Goal: Complete application form: Complete application form

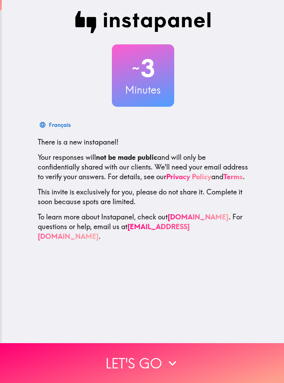
click at [190, 354] on button "Let's go" at bounding box center [142, 363] width 284 height 40
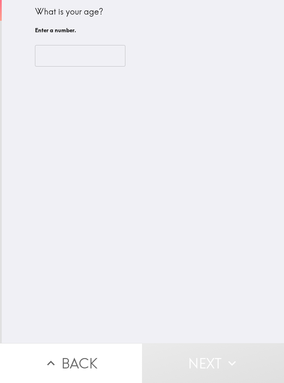
click at [50, 52] on input "number" at bounding box center [80, 56] width 91 height 22
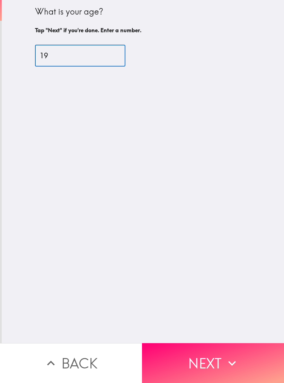
type input "19"
click at [243, 240] on div "What is your age? Tap "Next" if you're done. Enter a number. 19 ​" at bounding box center [143, 171] width 283 height 343
click at [214, 357] on button "Next" at bounding box center [213, 363] width 142 height 40
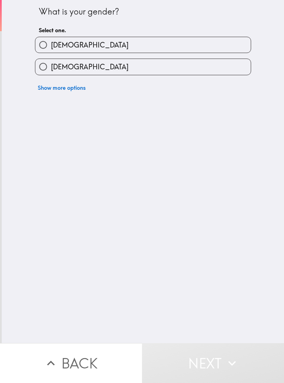
click at [50, 65] on input "[DEMOGRAPHIC_DATA]" at bounding box center [43, 67] width 16 height 16
radio input "true"
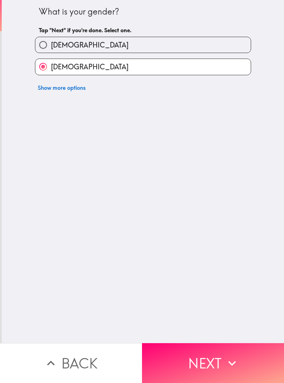
click at [225, 365] on icon "button" at bounding box center [232, 363] width 15 height 15
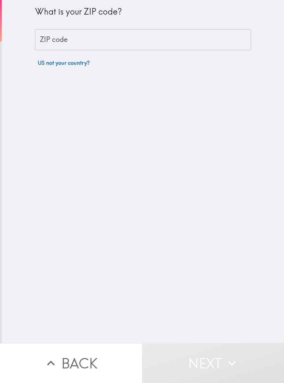
click at [218, 43] on input "ZIP code" at bounding box center [143, 40] width 216 height 22
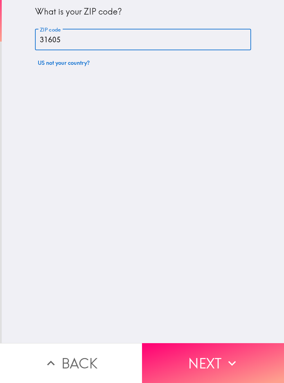
type input "31605"
click at [247, 252] on div "What is your ZIP code? ZIP code 31605 ZIP code US not your country?" at bounding box center [143, 171] width 283 height 343
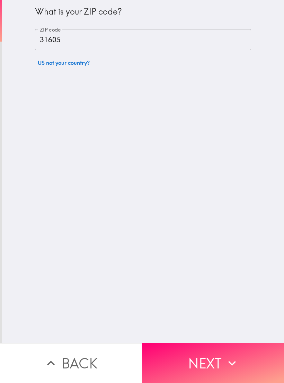
click at [218, 357] on button "Next" at bounding box center [213, 363] width 142 height 40
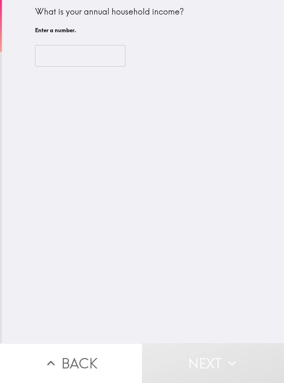
click at [48, 56] on input "number" at bounding box center [80, 56] width 91 height 22
type input "5"
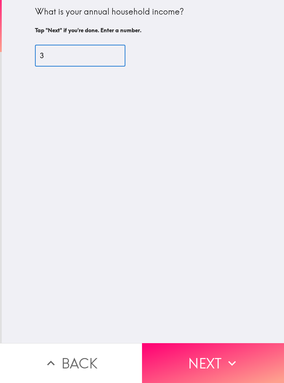
type input "35"
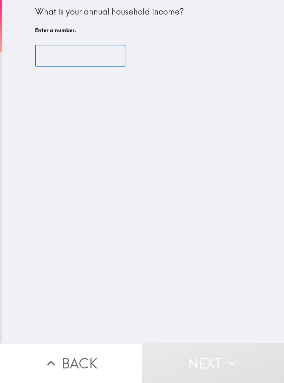
click at [263, 255] on div "What is your annual household income? Enter a number. ​" at bounding box center [143, 171] width 283 height 343
click at [63, 355] on button "Back" at bounding box center [71, 363] width 142 height 40
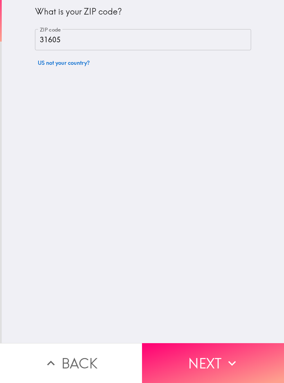
click at [220, 359] on button "Next" at bounding box center [213, 363] width 142 height 40
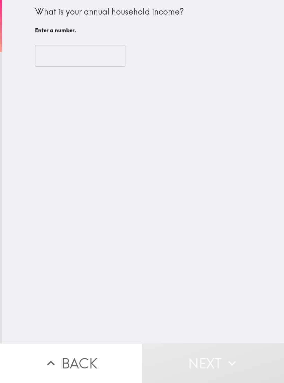
click at [50, 52] on input "number" at bounding box center [80, 56] width 91 height 22
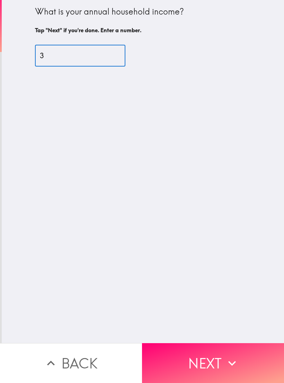
type input "30"
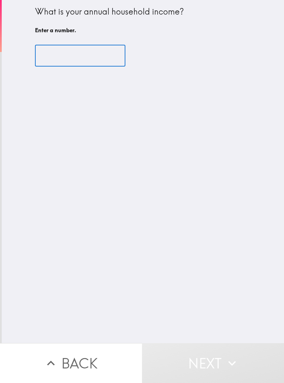
type input "30"
click at [256, 252] on div "What is your annual household income? Enter a number. ​" at bounding box center [143, 171] width 283 height 343
click at [219, 356] on button "Next" at bounding box center [213, 363] width 142 height 40
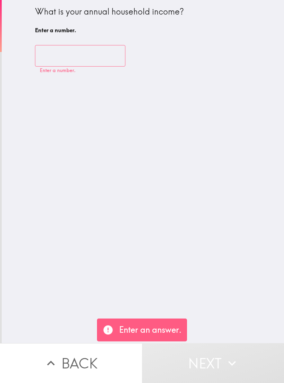
click at [66, 58] on input "number" at bounding box center [80, 56] width 91 height 22
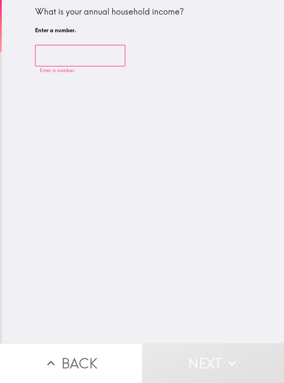
click at [270, 254] on div "What is your annual household income? Enter a number. ​ Enter a number." at bounding box center [143, 171] width 283 height 343
click at [223, 363] on button "Next" at bounding box center [213, 363] width 142 height 40
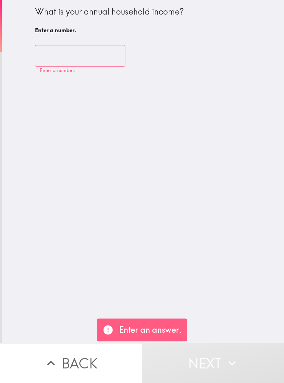
click at [223, 363] on button "Next" at bounding box center [213, 363] width 142 height 40
click at [223, 359] on button "Next" at bounding box center [213, 363] width 142 height 40
click at [223, 358] on button "Next" at bounding box center [213, 363] width 142 height 40
click at [222, 364] on button "Next" at bounding box center [213, 363] width 142 height 40
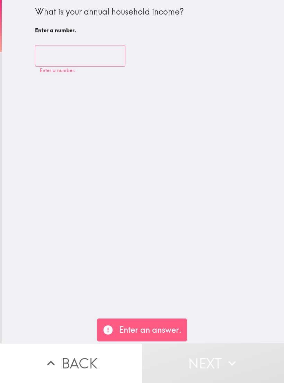
click at [220, 366] on button "Next" at bounding box center [213, 363] width 142 height 40
click at [219, 366] on button "Next" at bounding box center [213, 363] width 142 height 40
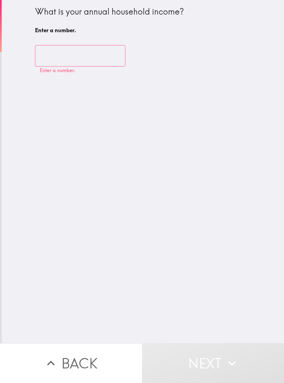
click at [76, 62] on input "number" at bounding box center [80, 56] width 91 height 22
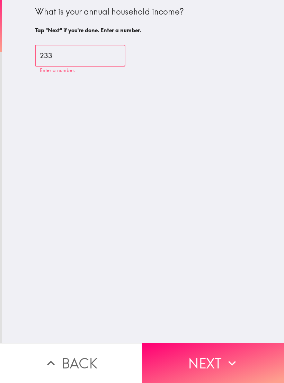
type input "233"
click at [269, 260] on div "What is your annual household income? Tap "Next" if you're done. Enter a number…" at bounding box center [143, 171] width 283 height 343
click at [209, 364] on button "Next" at bounding box center [213, 363] width 142 height 40
